Goal: Task Accomplishment & Management: Manage account settings

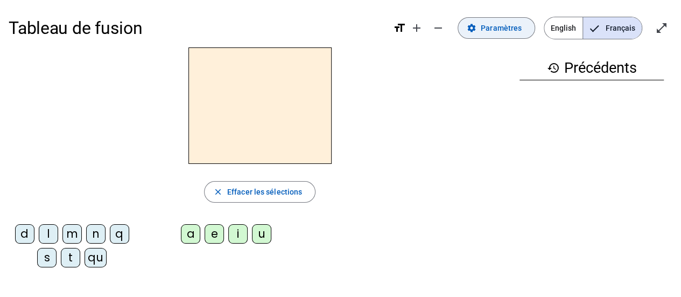
click at [486, 23] on span "Paramètres" at bounding box center [501, 28] width 41 height 13
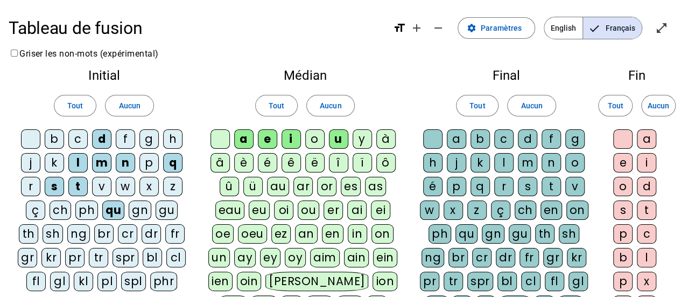
scroll to position [11, 0]
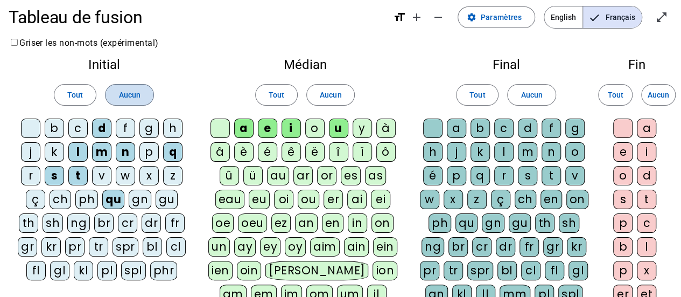
click at [142, 93] on span at bounding box center [128, 95] width 47 height 26
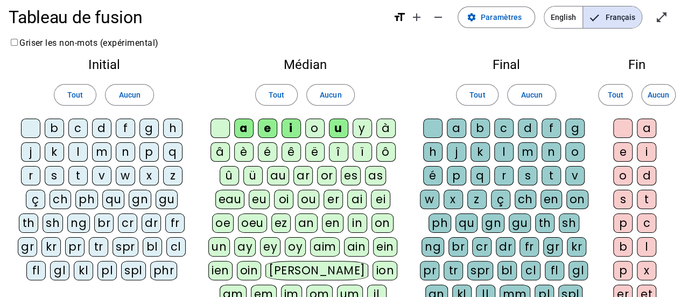
click at [101, 151] on div "m" at bounding box center [101, 151] width 19 height 19
click at [153, 152] on div "p" at bounding box center [148, 151] width 19 height 19
click at [74, 147] on div "l" at bounding box center [77, 151] width 19 height 19
click at [30, 174] on div "r" at bounding box center [30, 175] width 19 height 19
click at [102, 173] on div "v" at bounding box center [101, 175] width 19 height 19
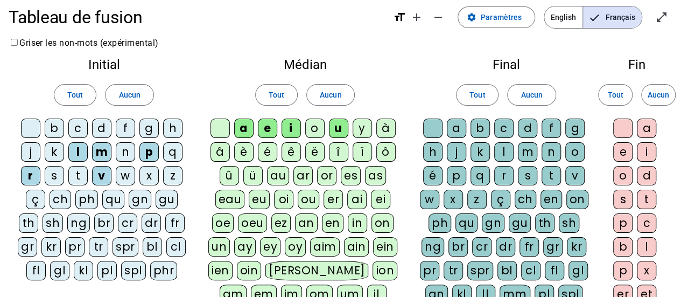
click at [106, 123] on div "d" at bounding box center [101, 127] width 19 height 19
click at [321, 98] on span "Aucun" at bounding box center [331, 94] width 22 height 13
click at [319, 128] on div "o" at bounding box center [314, 127] width 19 height 19
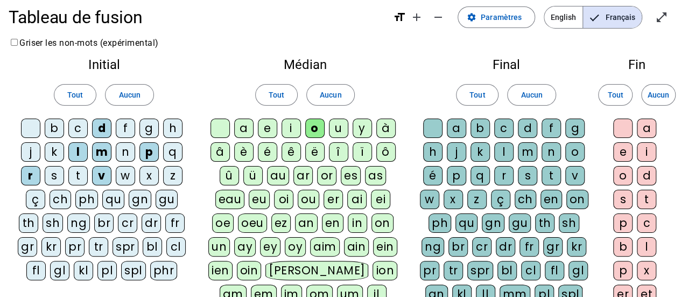
click at [241, 128] on div "a" at bounding box center [243, 127] width 19 height 19
click at [292, 128] on div "i" at bounding box center [290, 127] width 19 height 19
click at [524, 96] on span "Aucun" at bounding box center [531, 94] width 22 height 13
click at [550, 174] on div "t" at bounding box center [550, 175] width 19 height 19
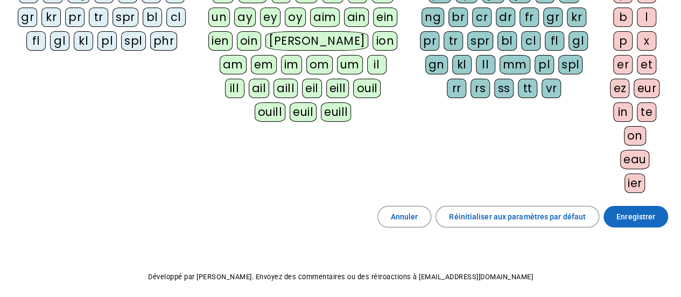
click at [623, 217] on span "Enregistrer" at bounding box center [635, 216] width 39 height 13
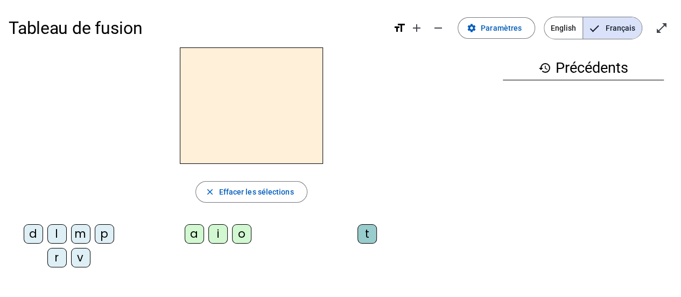
click at [71, 234] on div "m" at bounding box center [80, 233] width 19 height 19
click at [227, 234] on div "i" at bounding box center [217, 233] width 19 height 19
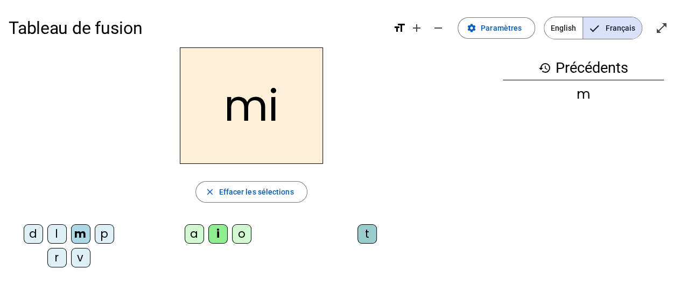
click at [235, 235] on div "o" at bounding box center [241, 233] width 19 height 19
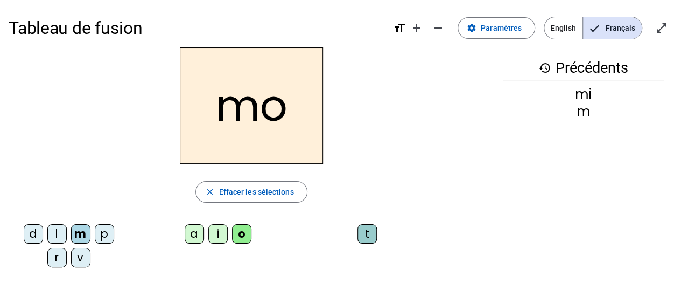
click at [358, 234] on div "t" at bounding box center [366, 233] width 19 height 19
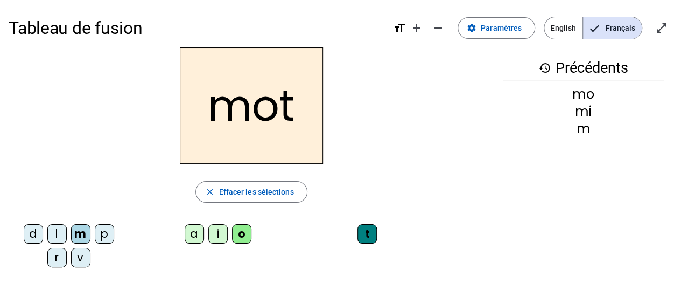
click at [96, 231] on div "p" at bounding box center [104, 233] width 19 height 19
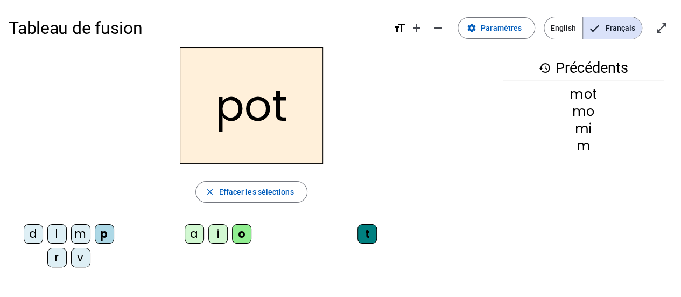
click at [47, 230] on div "l" at bounding box center [56, 233] width 19 height 19
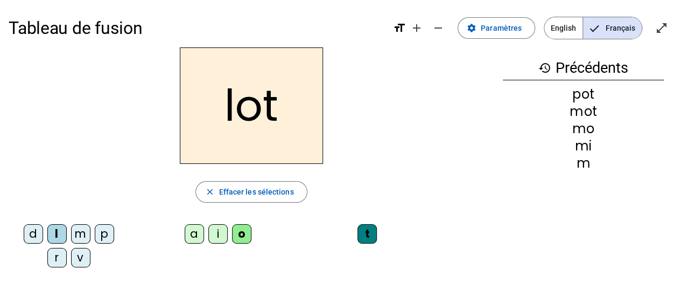
click at [50, 259] on div "r" at bounding box center [56, 257] width 19 height 19
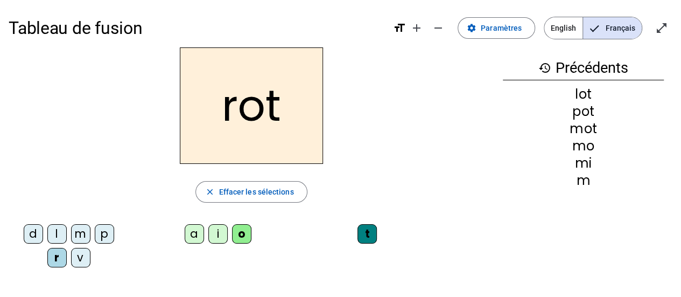
click at [185, 237] on div "a" at bounding box center [194, 233] width 19 height 19
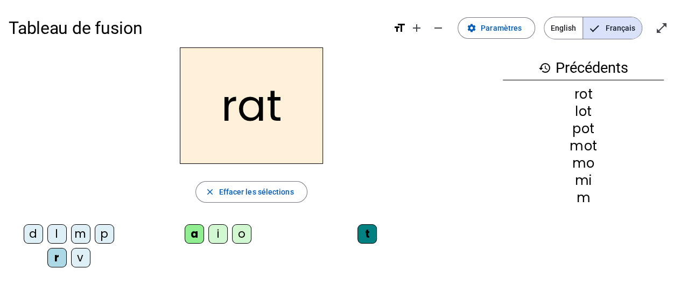
click at [201, 229] on div "a" at bounding box center [194, 233] width 19 height 19
click at [208, 236] on div "i" at bounding box center [217, 233] width 19 height 19
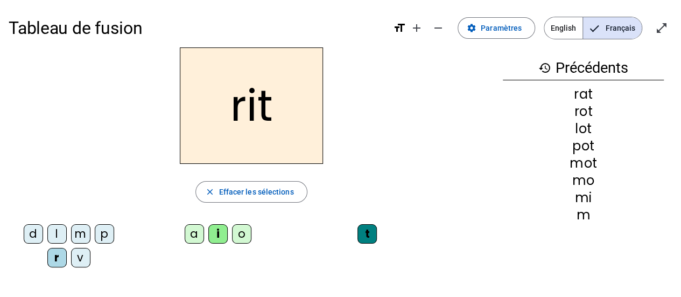
click at [73, 259] on div "v" at bounding box center [80, 257] width 19 height 19
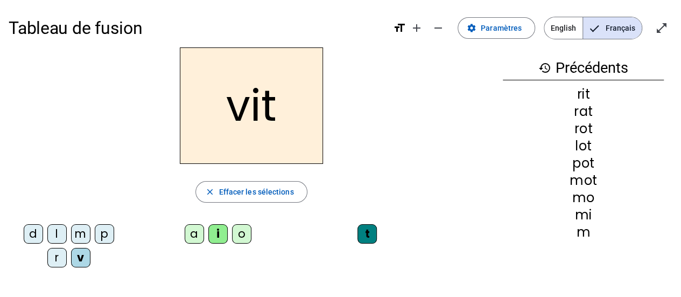
click at [64, 231] on div "l" at bounding box center [56, 233] width 19 height 19
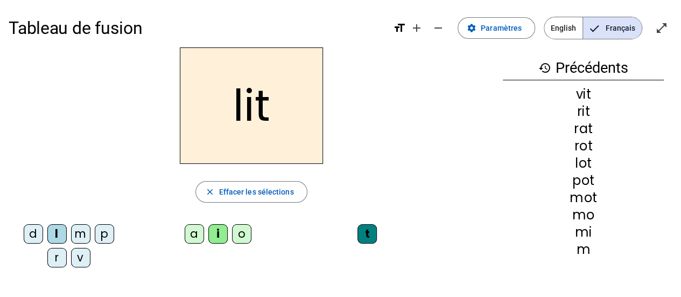
click at [73, 235] on div "m" at bounding box center [80, 233] width 19 height 19
